Goal: Navigation & Orientation: Understand site structure

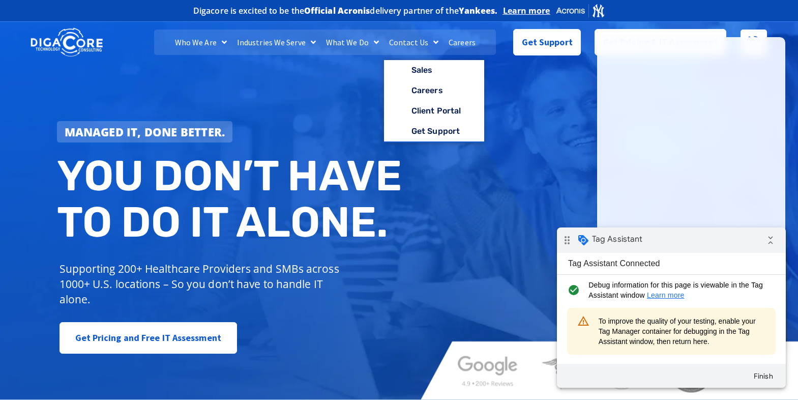
click at [471, 48] on link "Careers" at bounding box center [462, 42] width 37 height 25
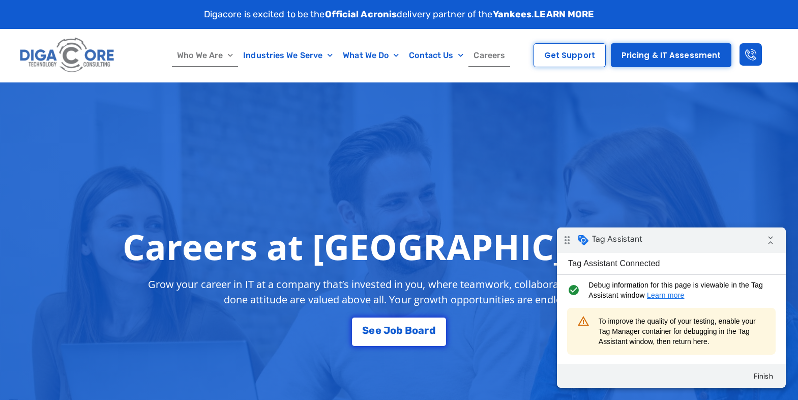
click at [195, 54] on link "Who We Are" at bounding box center [205, 55] width 66 height 23
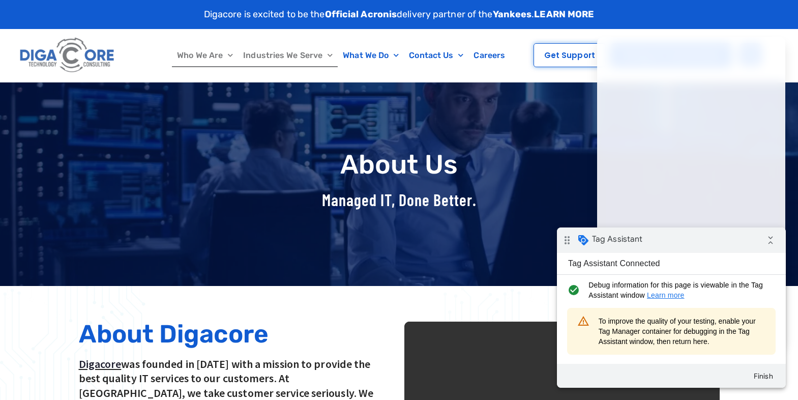
click at [295, 56] on link "Industries We Serve" at bounding box center [288, 55] width 100 height 23
